Goal: Task Accomplishment & Management: Complete application form

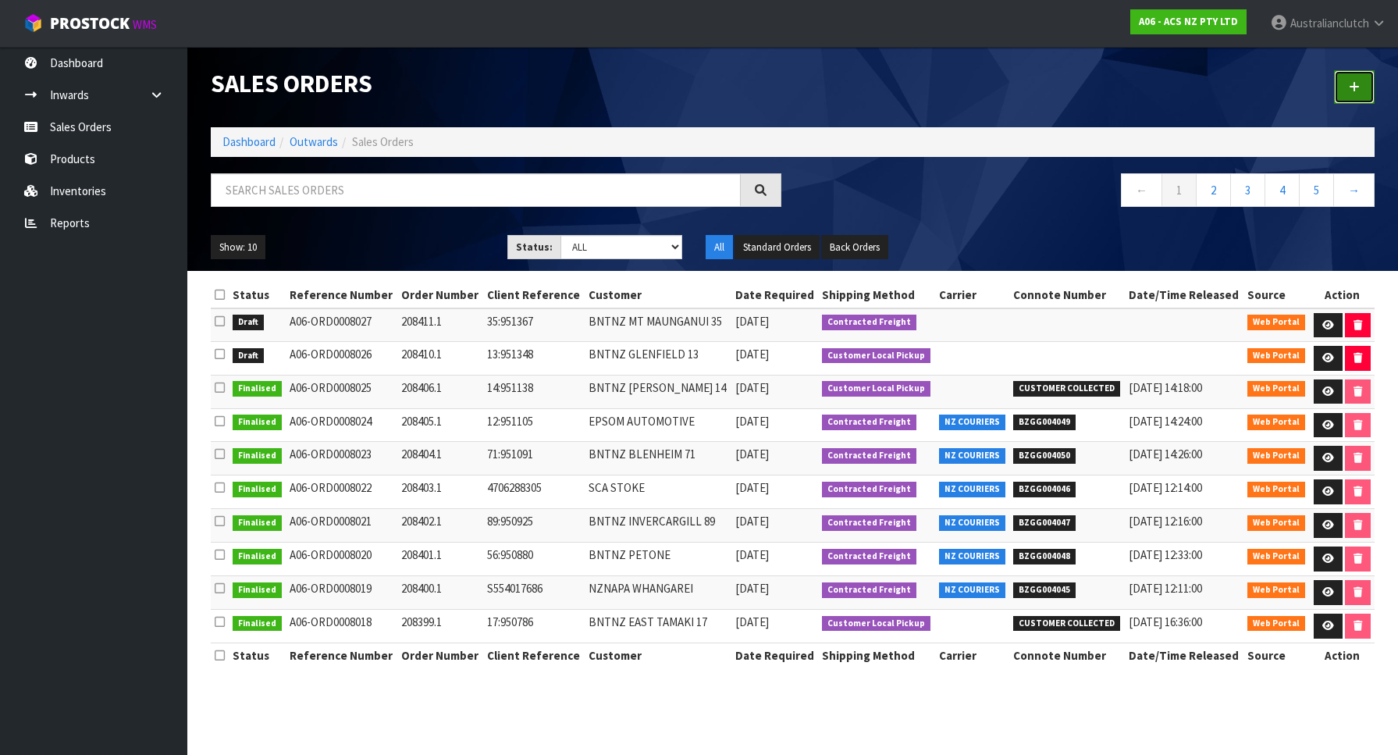
click at [1362, 87] on link at bounding box center [1354, 87] width 41 height 34
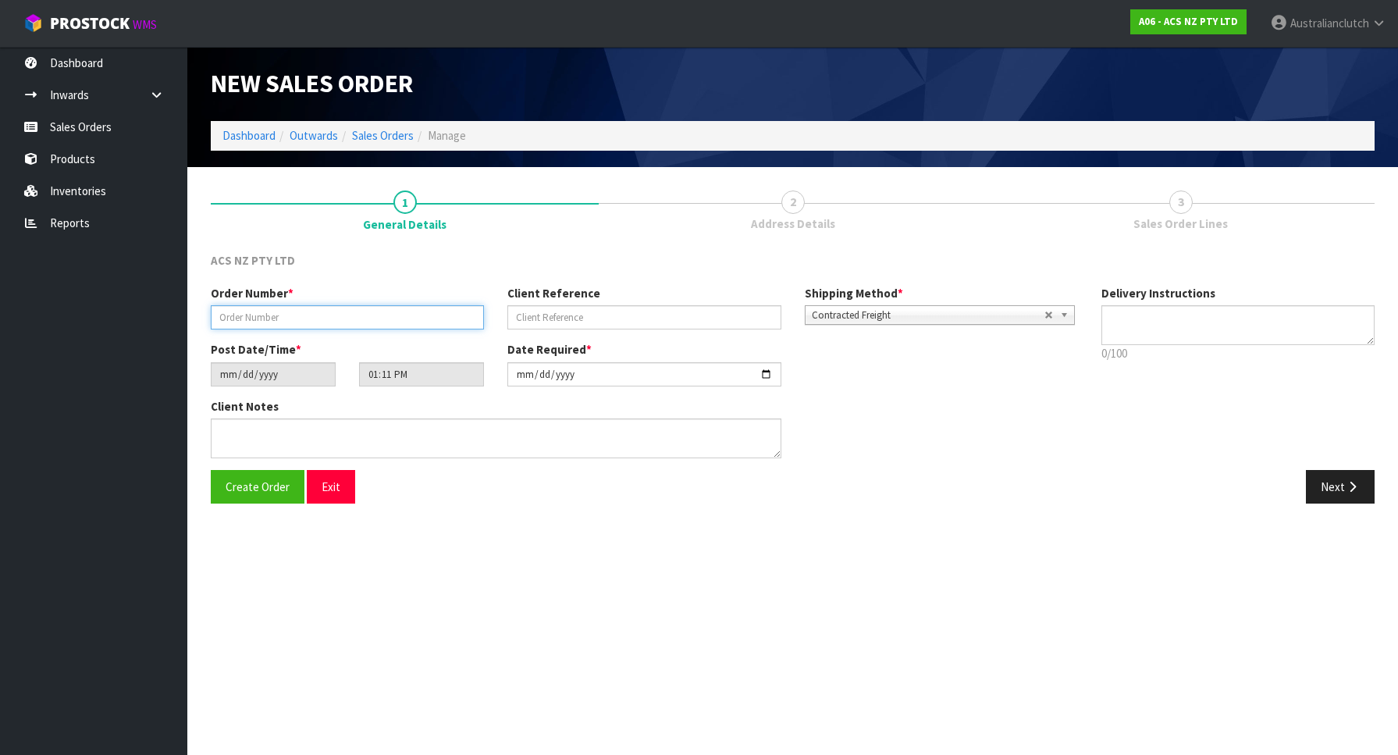
click at [305, 318] on input "text" at bounding box center [347, 317] width 273 height 24
paste input "208409.1"
type input "208409.1"
click at [537, 318] on input "text" at bounding box center [643, 317] width 273 height 24
paste input "64221"
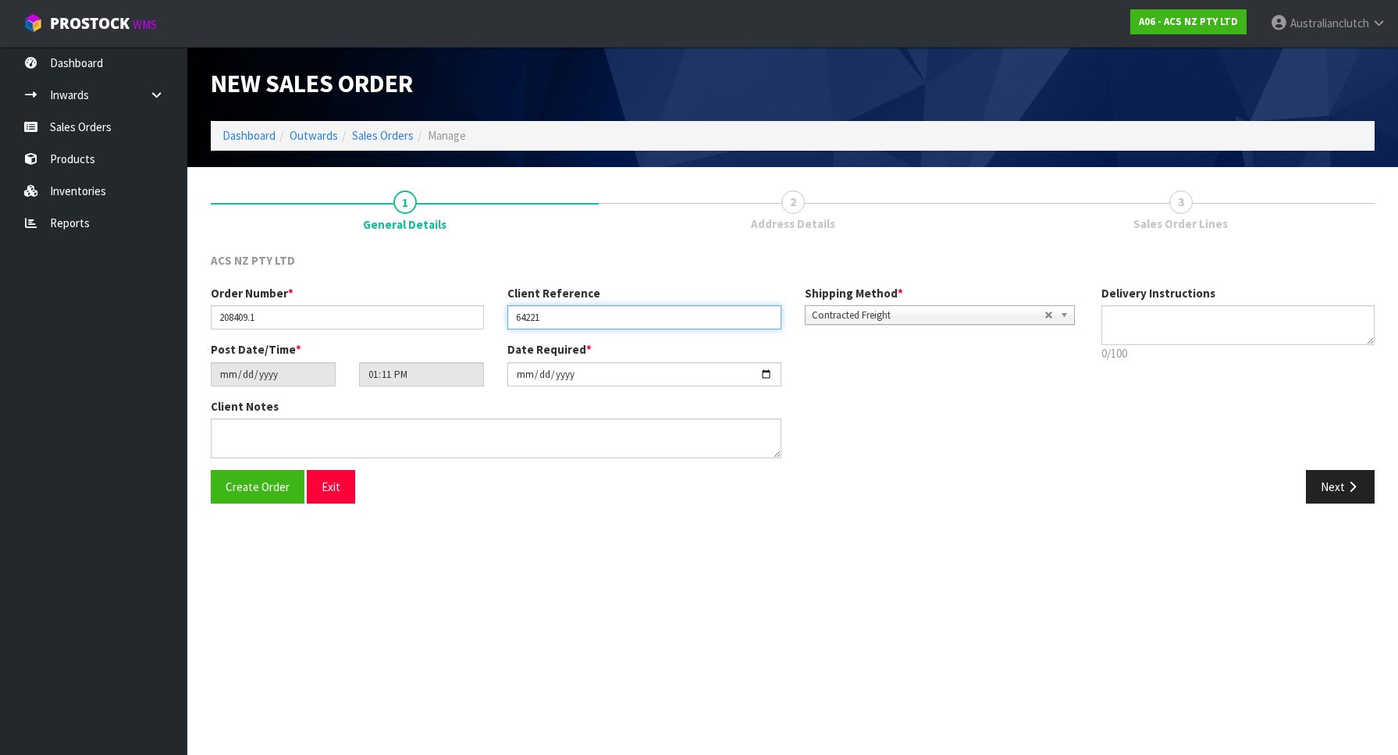
type input "64221"
click at [1120, 319] on textarea at bounding box center [1238, 325] width 273 height 40
type textarea "PLEASE SEND VIA DHL USING CONNOTES SENT"
click at [1348, 498] on button "Next" at bounding box center [1340, 487] width 69 height 34
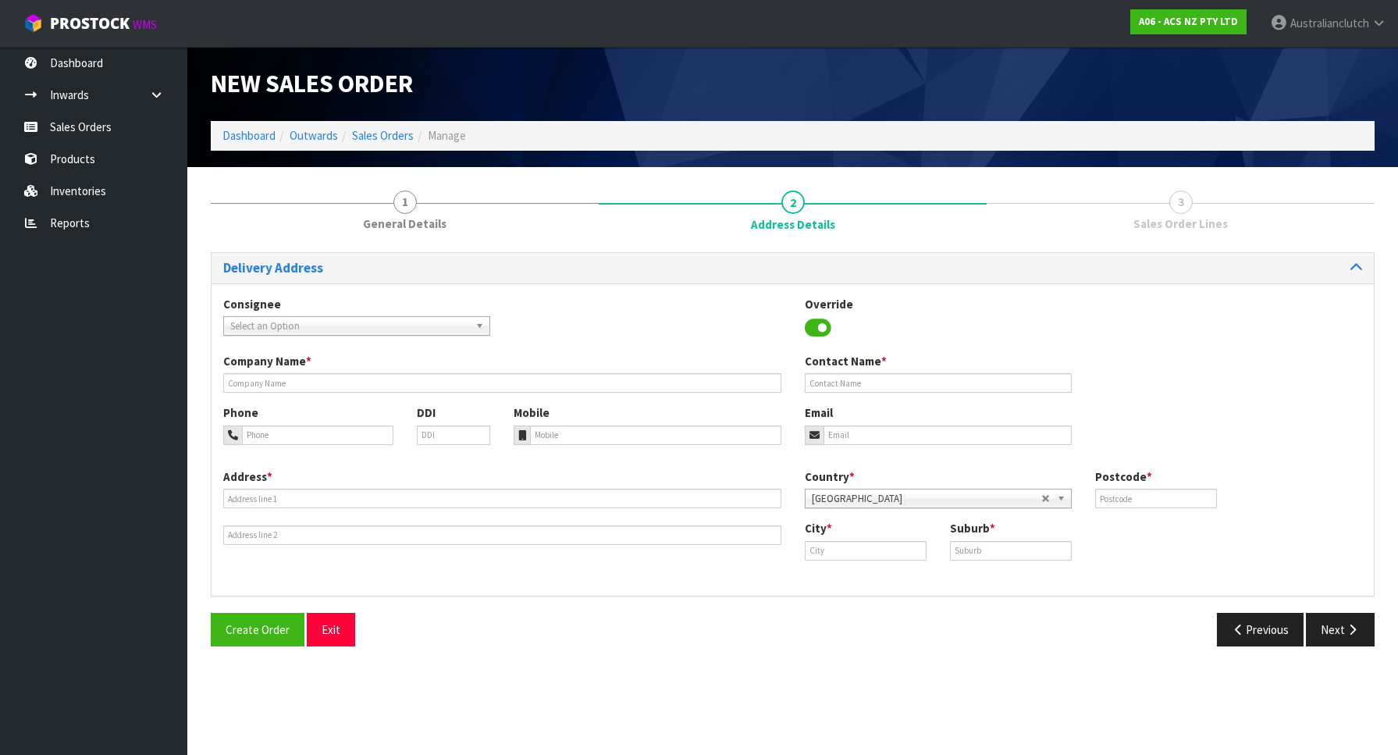
click at [377, 335] on span "Select an Option" at bounding box center [349, 326] width 239 height 19
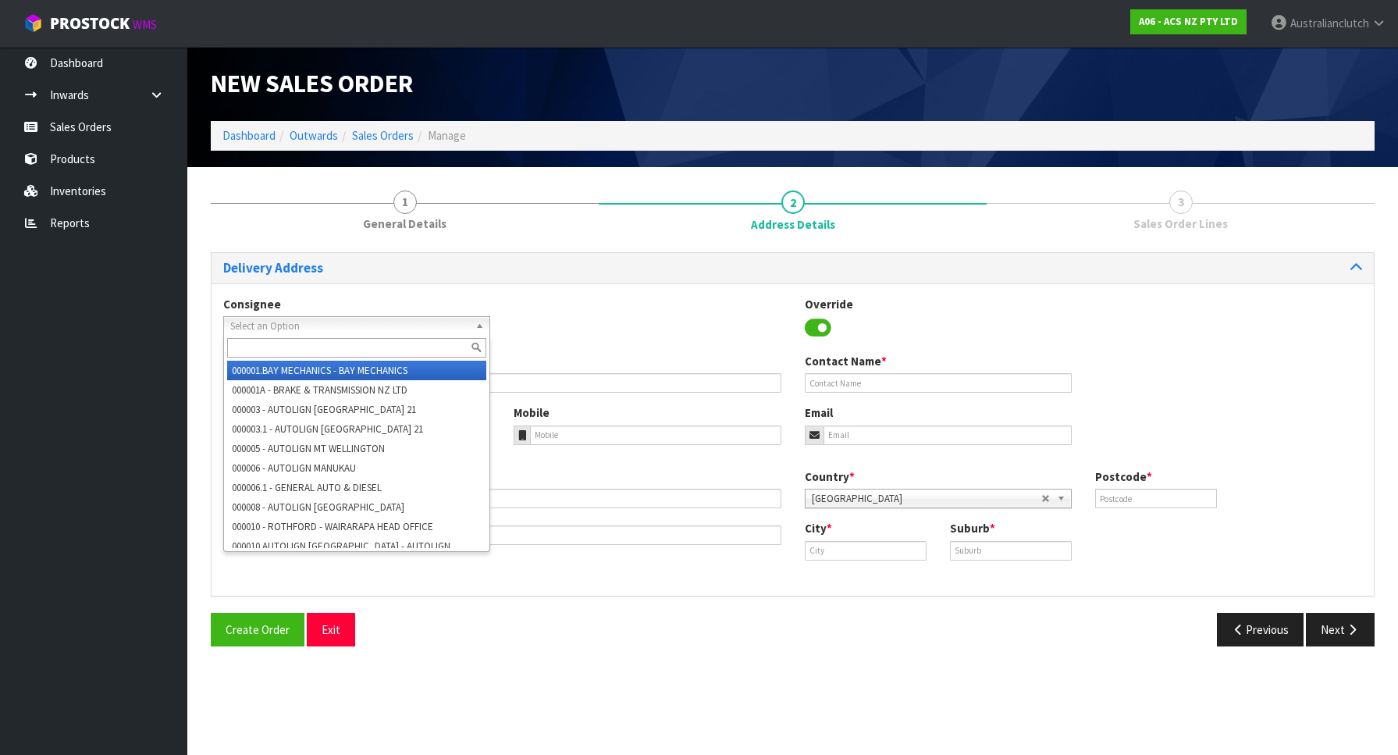
click at [377, 334] on span "Select an Option" at bounding box center [349, 326] width 239 height 19
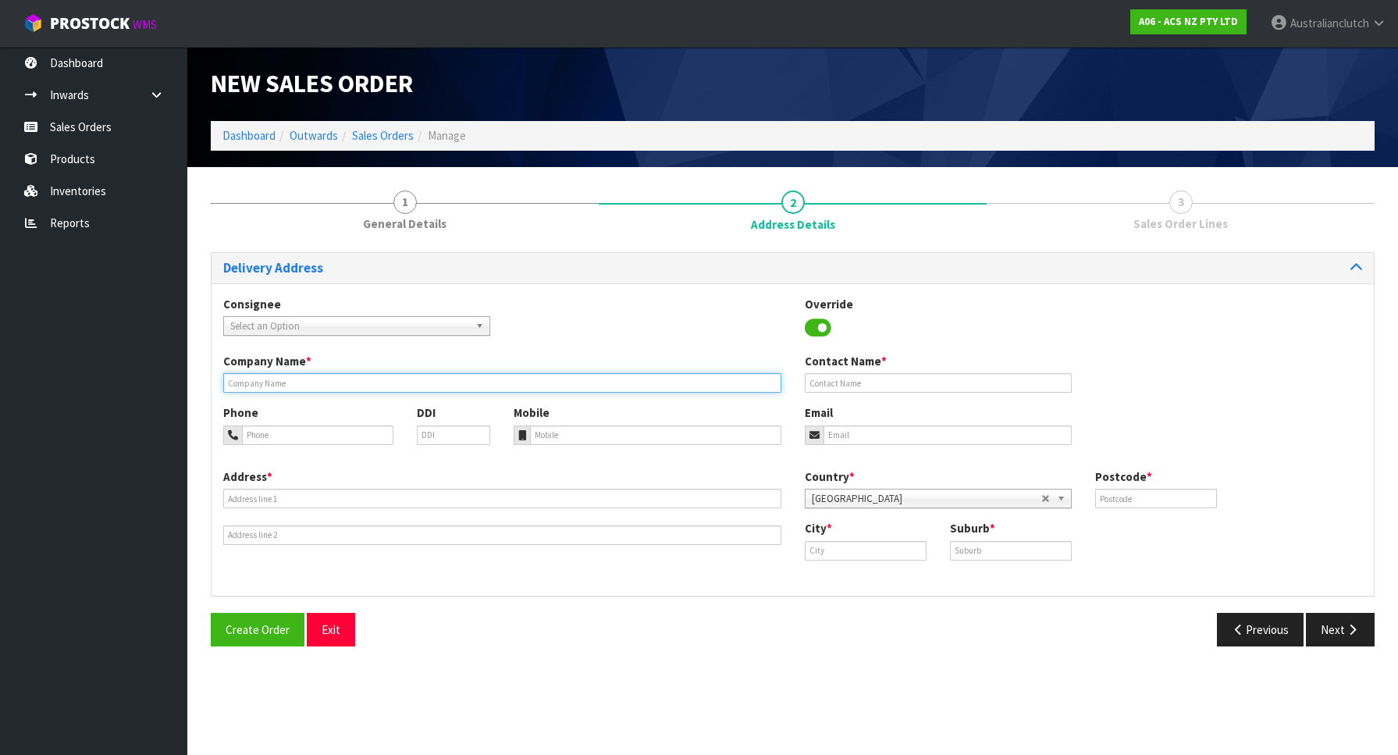
click at [392, 379] on input "text" at bounding box center [502, 383] width 558 height 20
paste input "AUSTRALIAN CLUTCH SERVICES PTY LTD"
type input "AUSTRALIAN CLUTCH SERVICES PTY LTD"
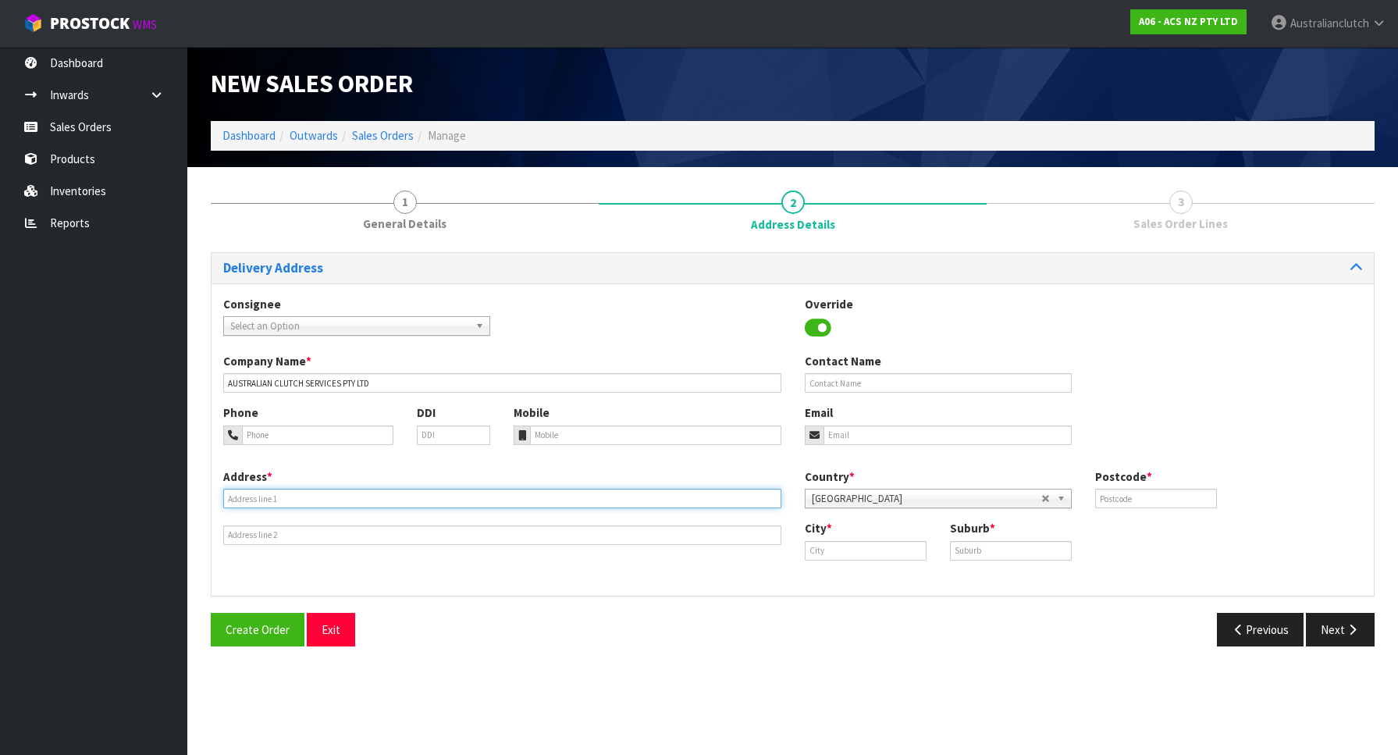
click at [265, 489] on input "text" at bounding box center [502, 499] width 558 height 20
paste input "[STREET_ADDRESS][PERSON_NAME]"
type input "[STREET_ADDRESS][PERSON_NAME]"
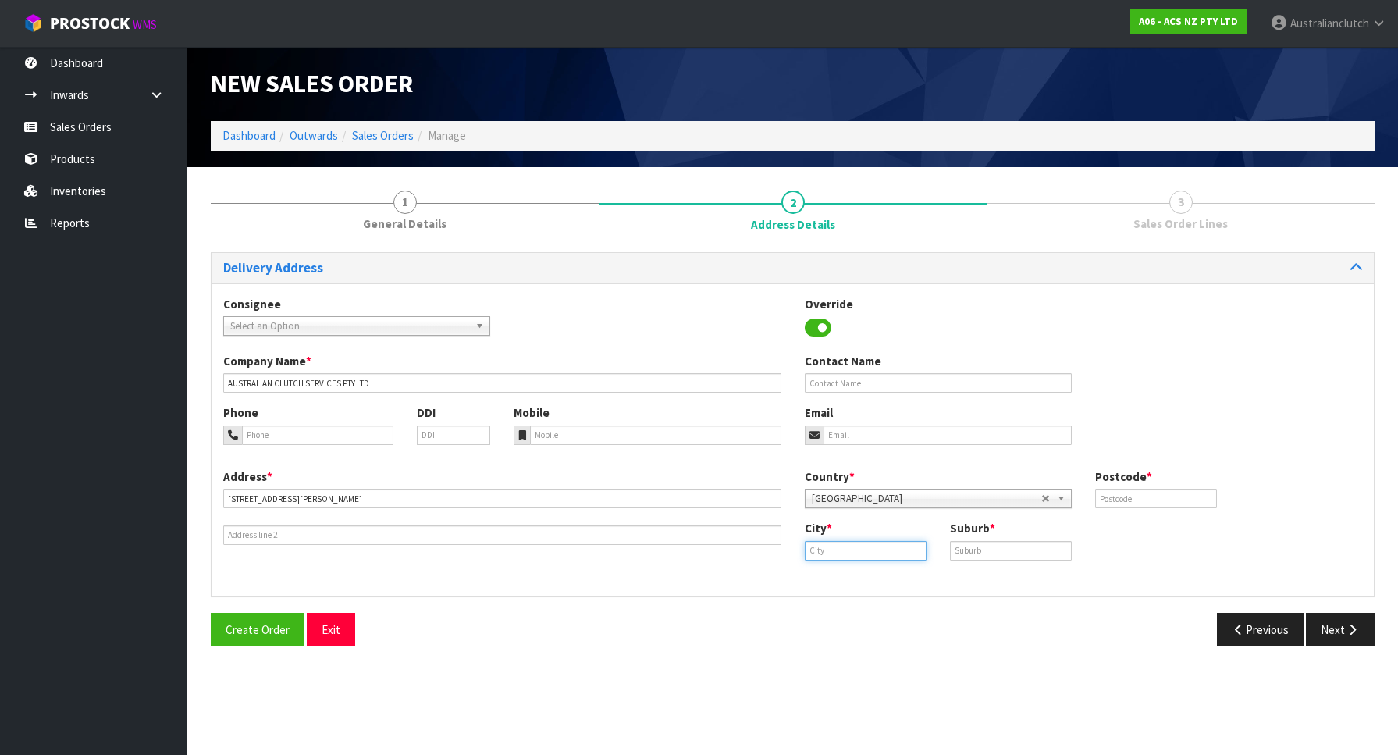
click at [853, 546] on input "text" at bounding box center [866, 551] width 122 height 20
paste input "[PERSON_NAME]"
type input "[PERSON_NAME]"
click at [964, 559] on input "text" at bounding box center [1011, 551] width 122 height 20
paste input "[PERSON_NAME]"
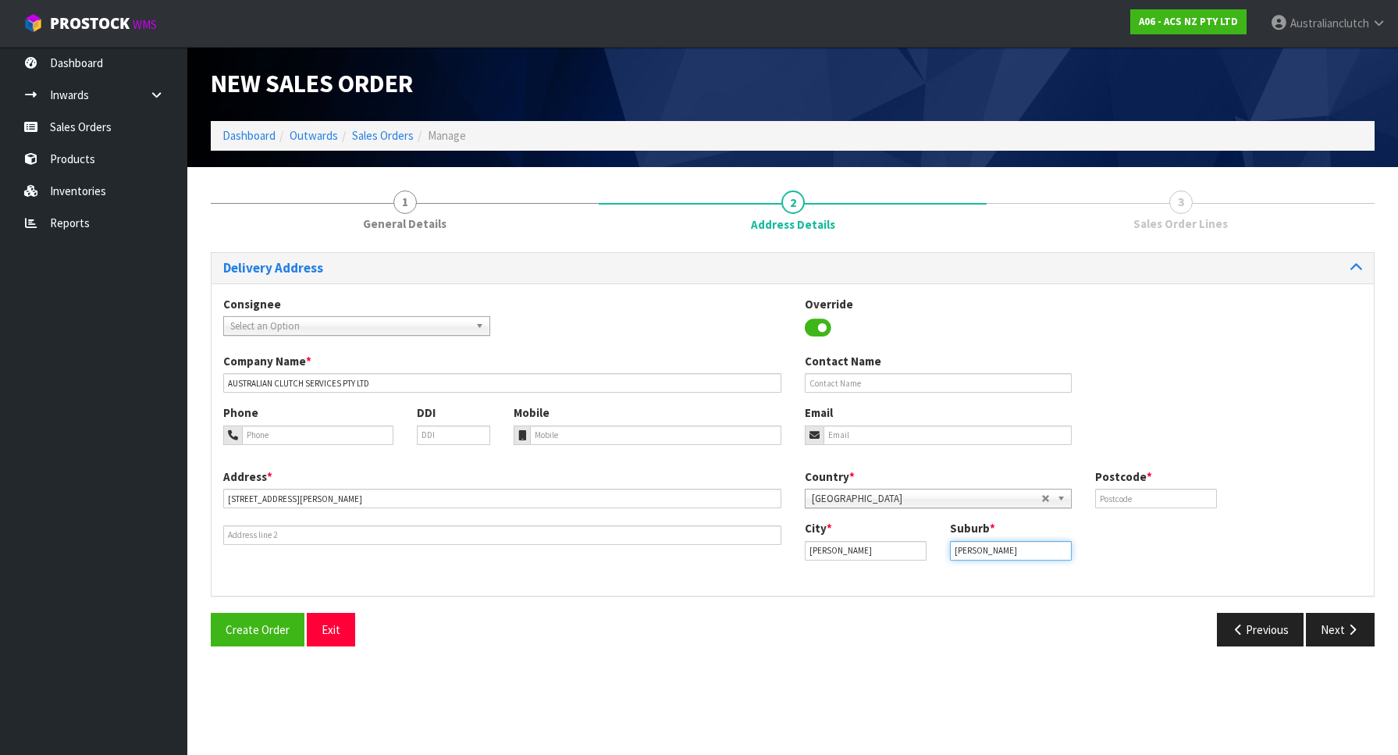
type input "[PERSON_NAME]"
click at [1128, 502] on input "text" at bounding box center [1156, 499] width 122 height 20
paste input "5013"
type input "5013"
click at [890, 491] on span "[GEOGRAPHIC_DATA]" at bounding box center [927, 498] width 230 height 19
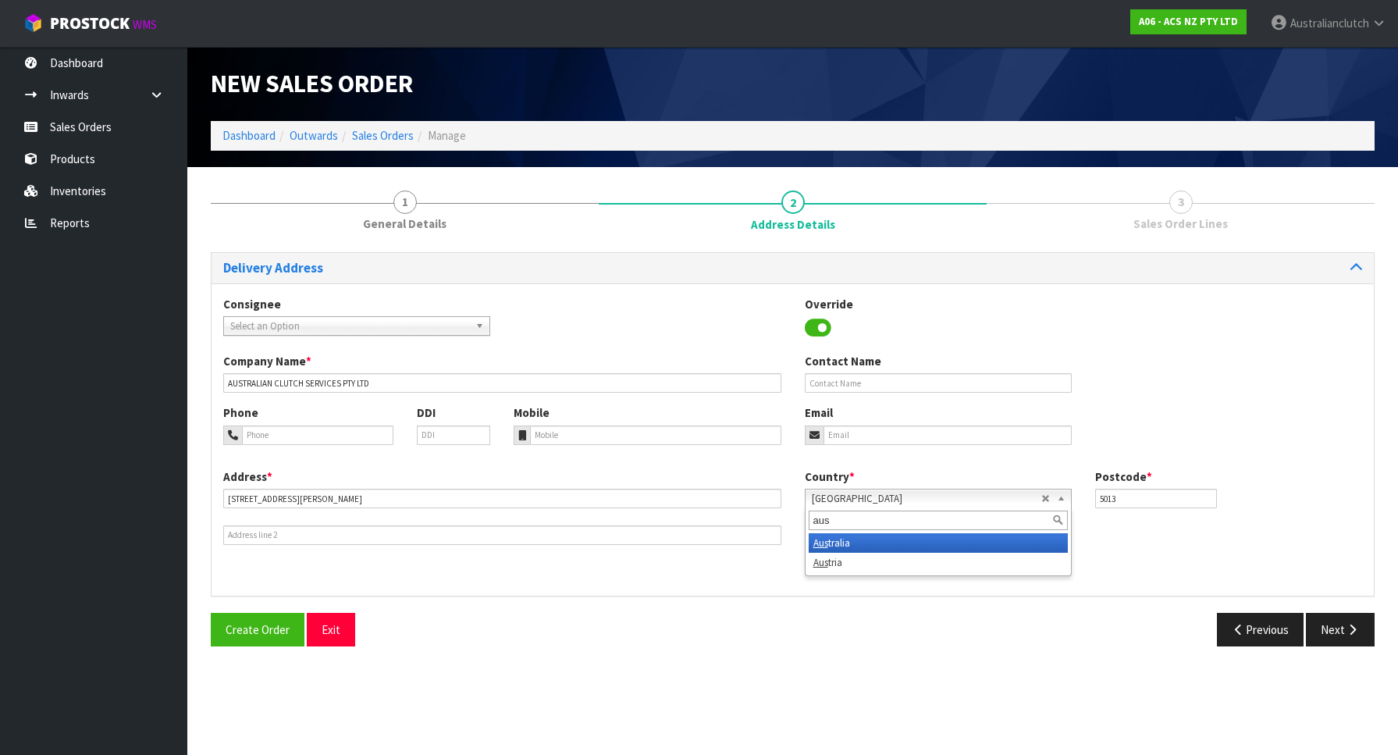
type input "aus"
click at [920, 543] on li "Aus tralia" at bounding box center [938, 543] width 259 height 20
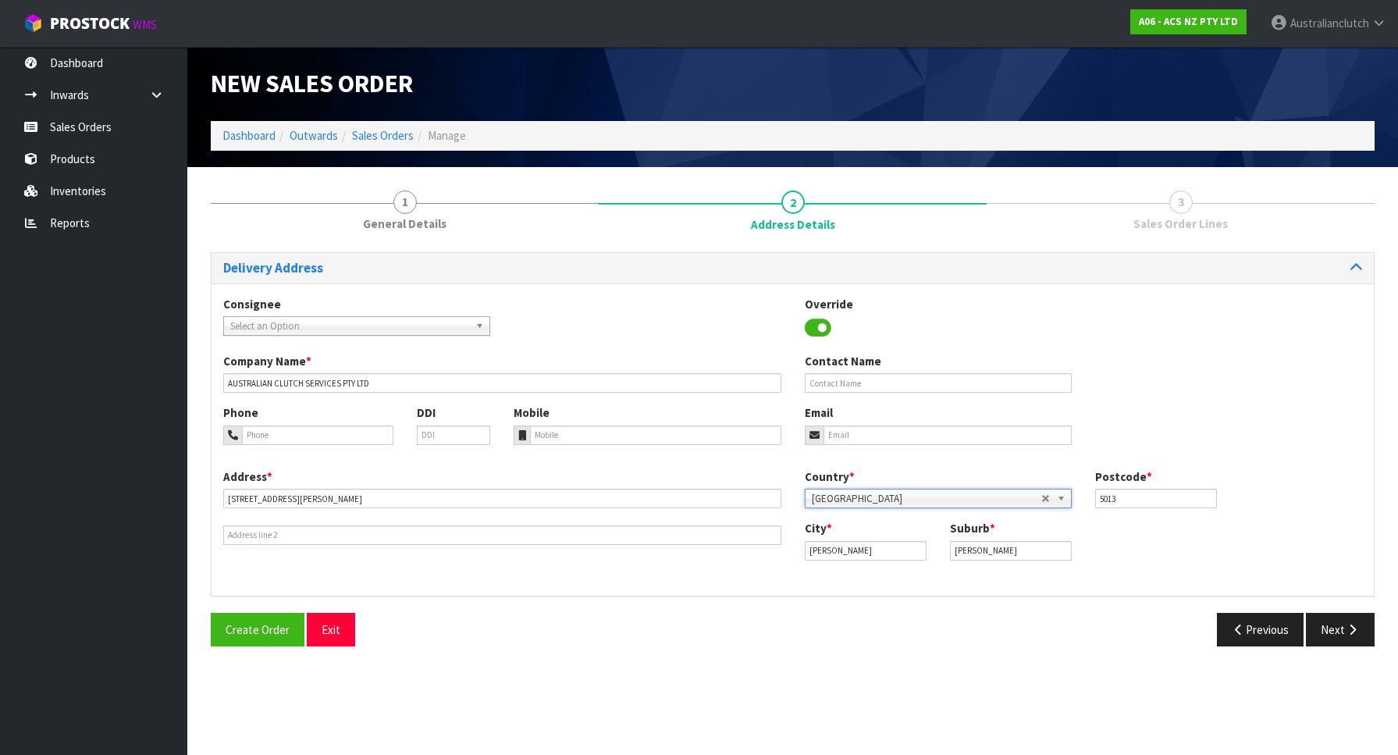
click at [1022, 596] on div "Delivery Address Consignee 000001.BAY MECHANICS - BAY MECHANICS 000001A - BRAKE…" at bounding box center [793, 455] width 1164 height 406
click at [1333, 634] on button "Next" at bounding box center [1340, 630] width 69 height 34
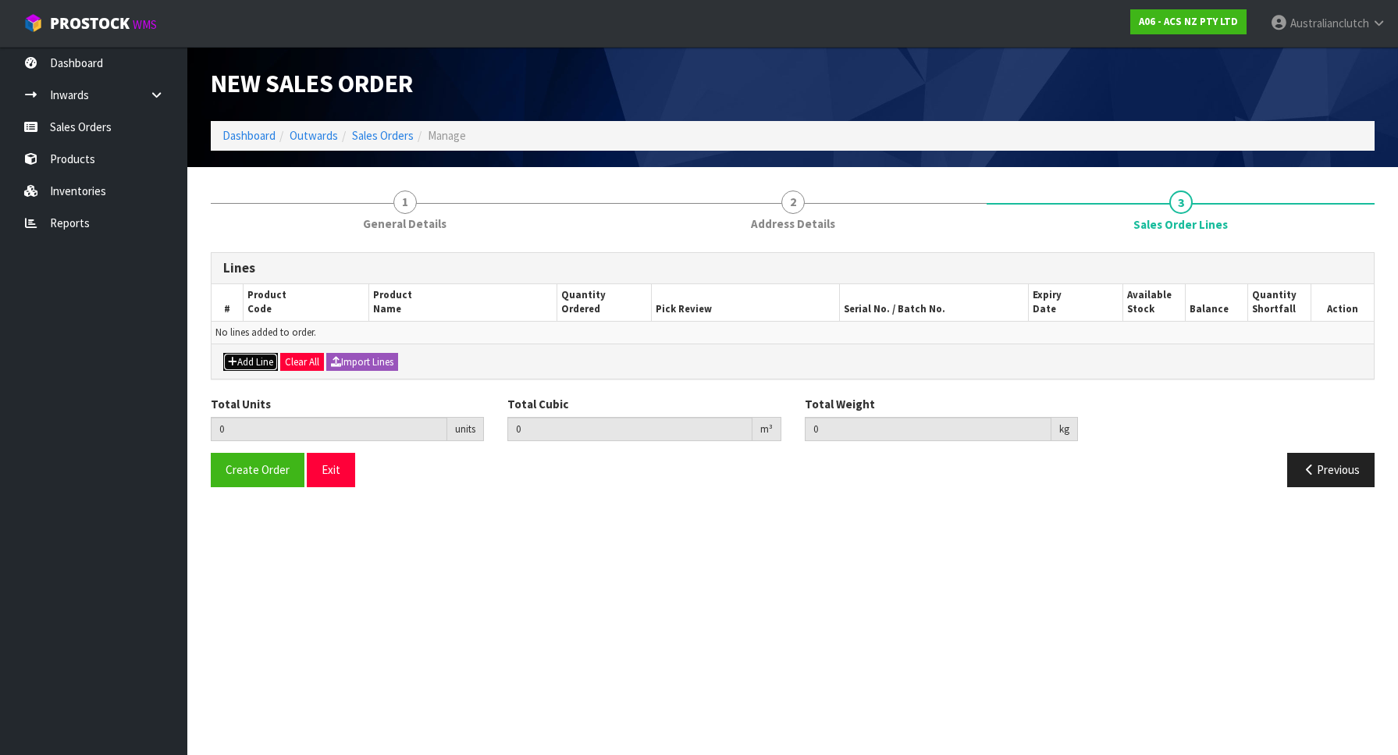
click at [243, 359] on button "Add Line" at bounding box center [250, 362] width 55 height 19
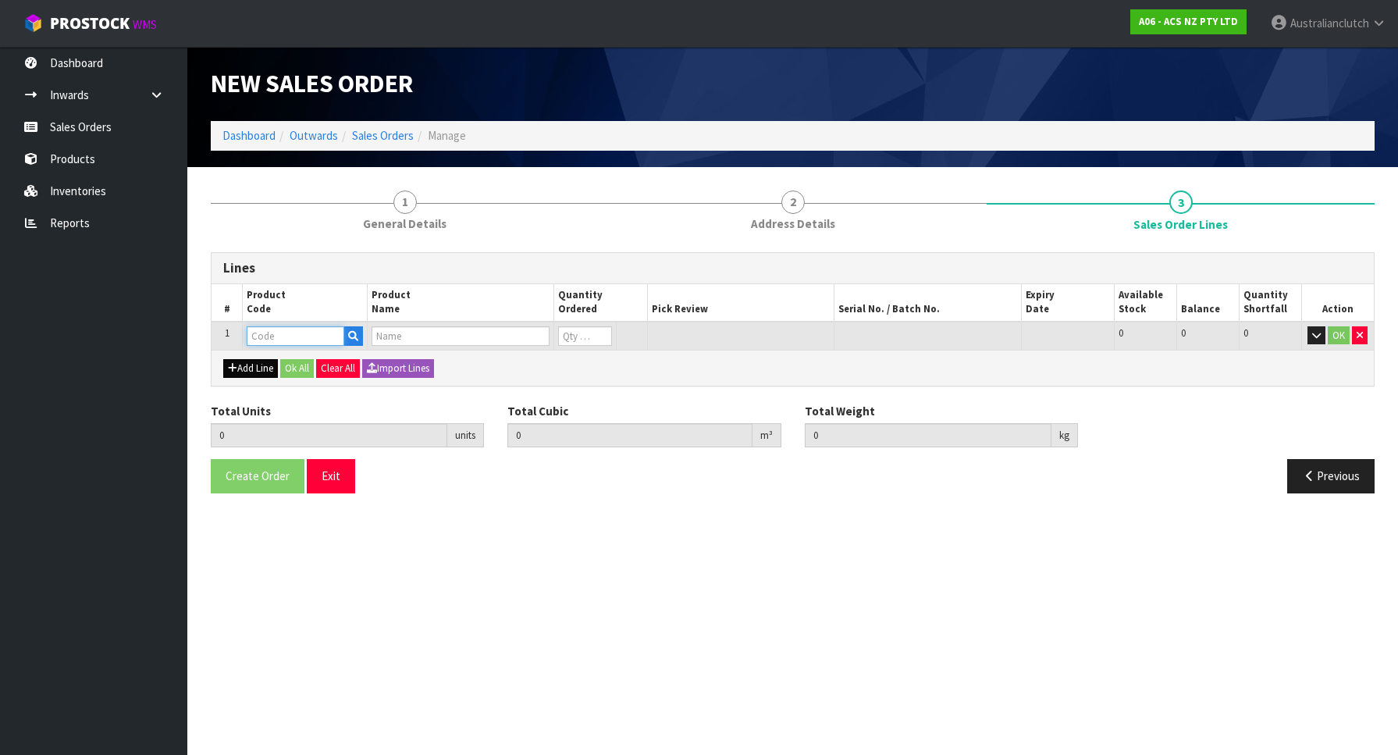
click at [289, 341] on input "text" at bounding box center [296, 336] width 98 height 20
paste input "KBM24598"
type input "KBM24598"
type input "0.000000"
type input "0.000"
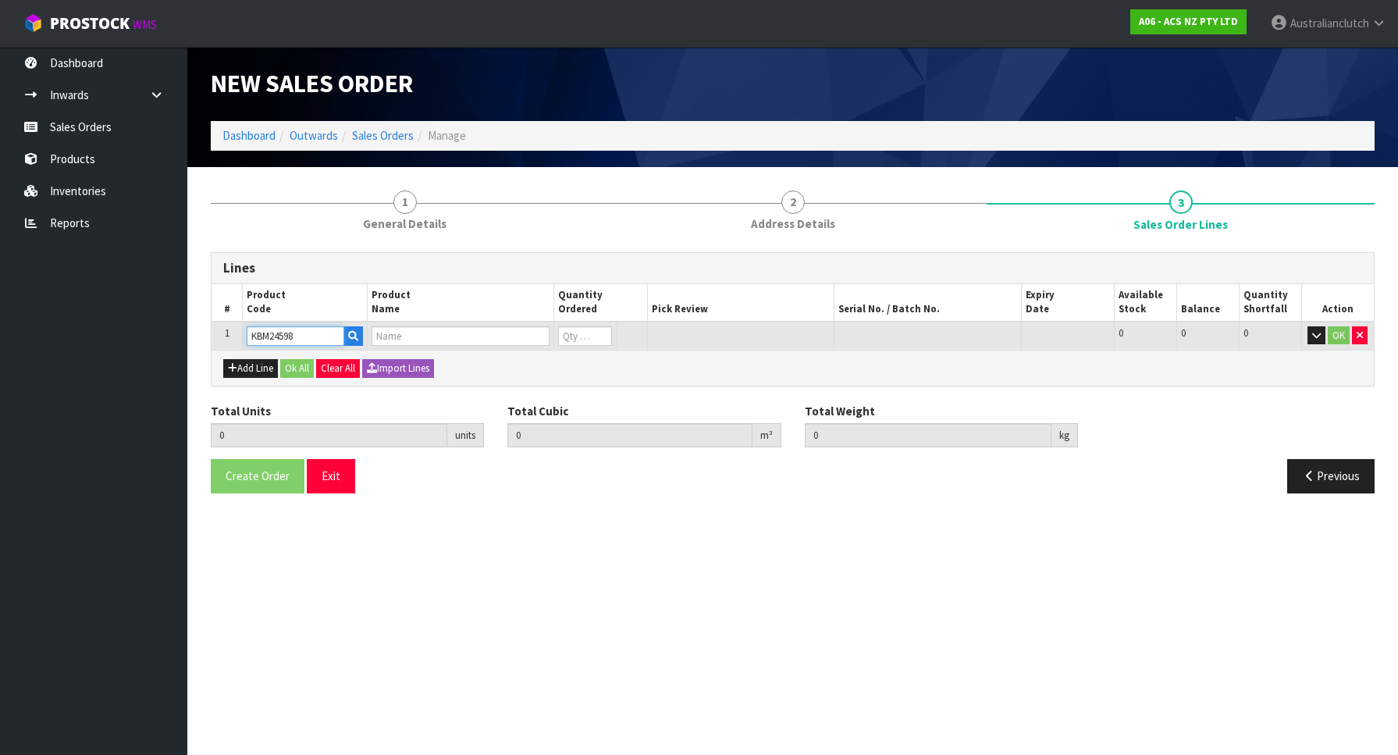
type input "KIT STD BMW 125I/130I/325I INC SMF"
type input "0"
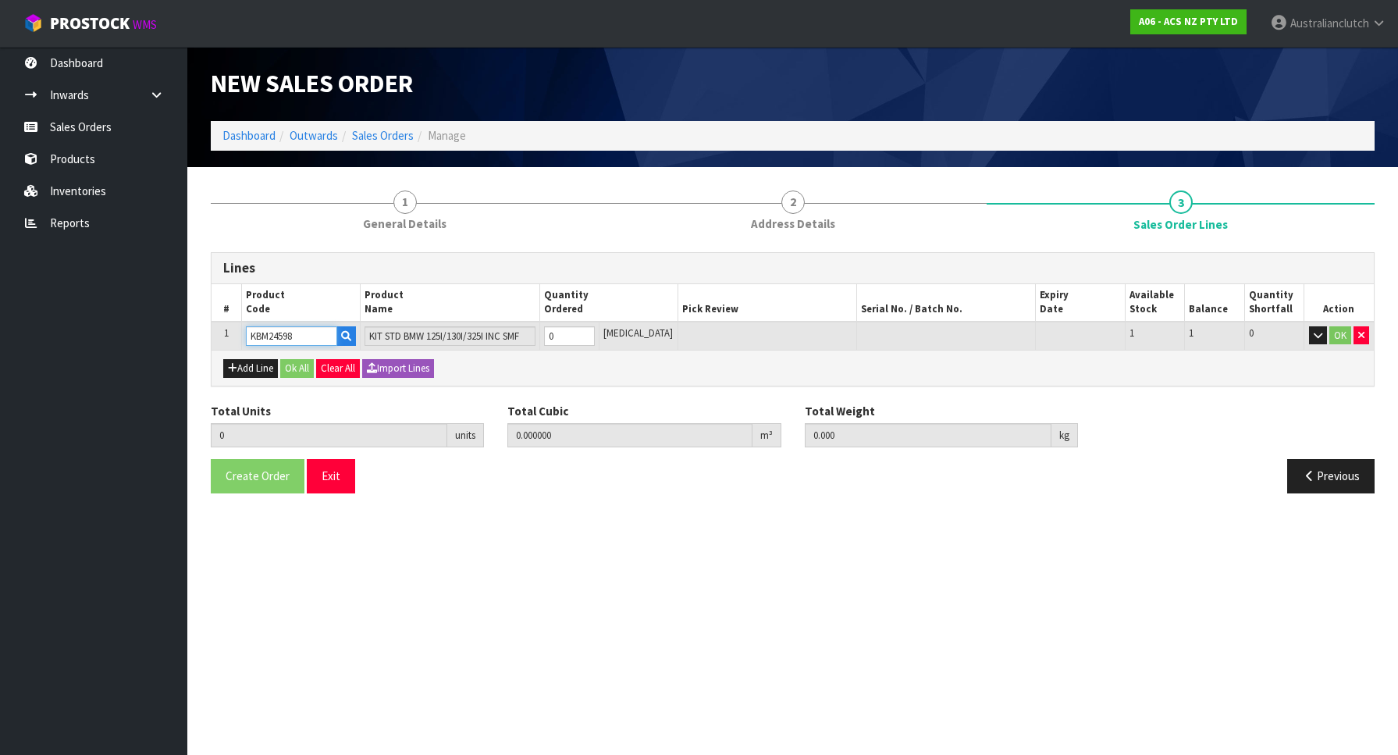
type input "1"
type input "0.01443"
type input "17.86"
type input "1"
click at [595, 330] on input "1" at bounding box center [569, 336] width 51 height 20
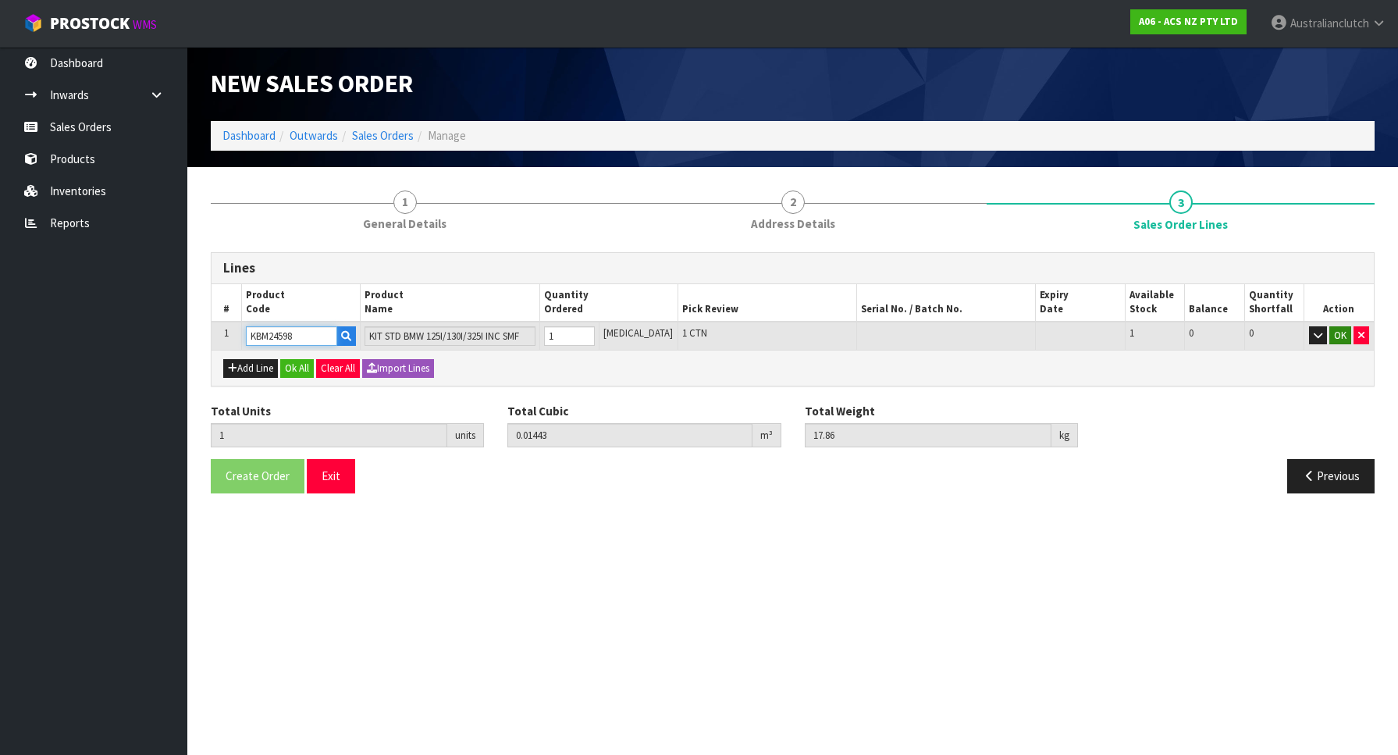
type input "KBM24598"
click at [1340, 334] on button "OK" at bounding box center [1340, 335] width 22 height 19
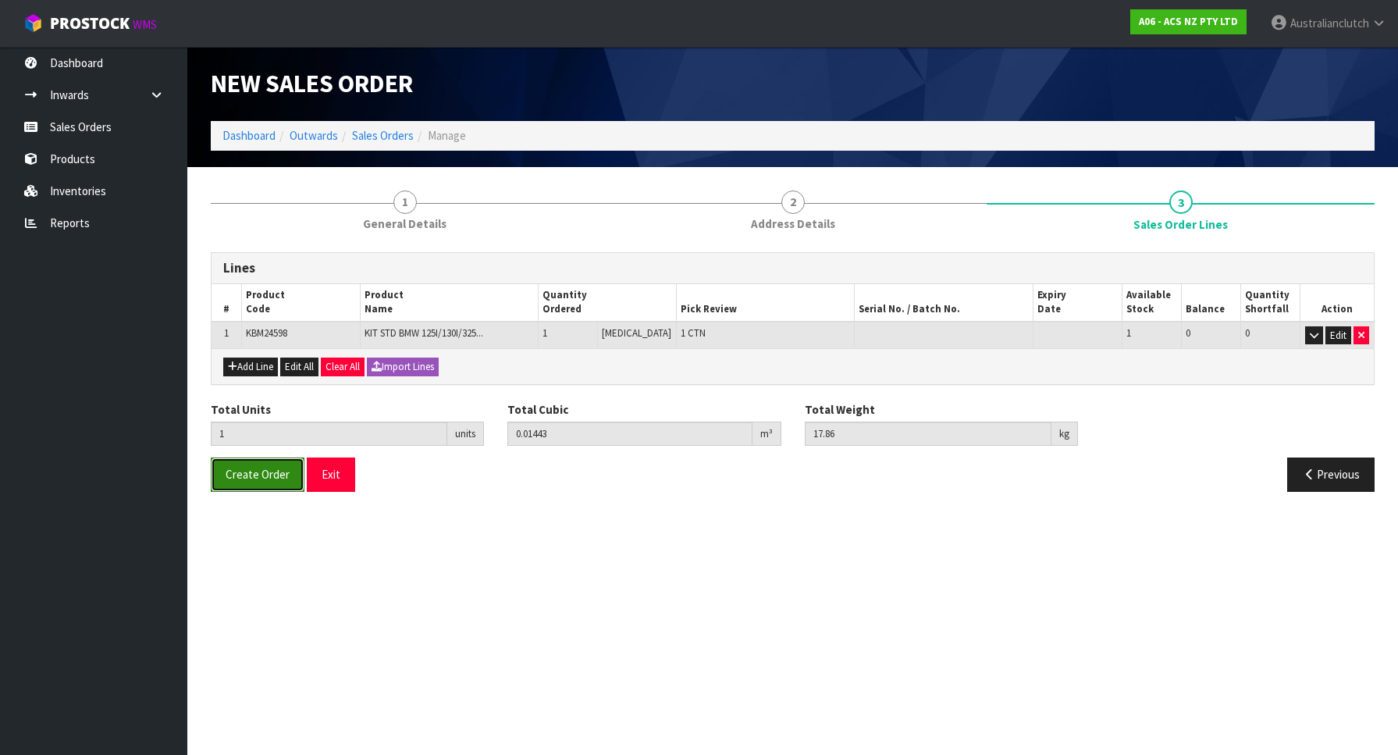
click at [226, 479] on span "Create Order" at bounding box center [258, 474] width 64 height 15
